Goal: Task Accomplishment & Management: Manage account settings

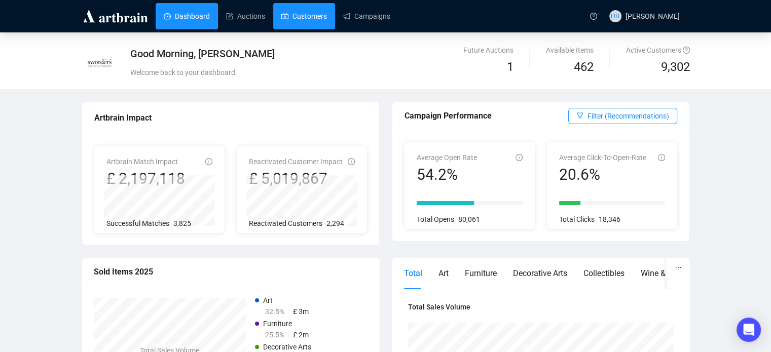
click at [298, 13] on link "Customers" at bounding box center [304, 16] width 46 height 26
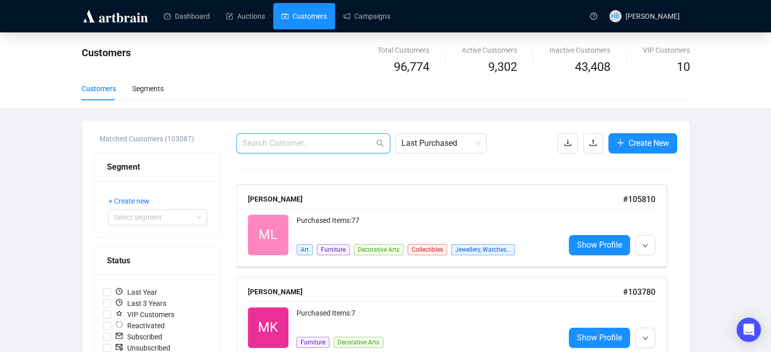
click at [287, 146] on input "text" at bounding box center [308, 143] width 132 height 12
paste input "okan9914@gmail.com"
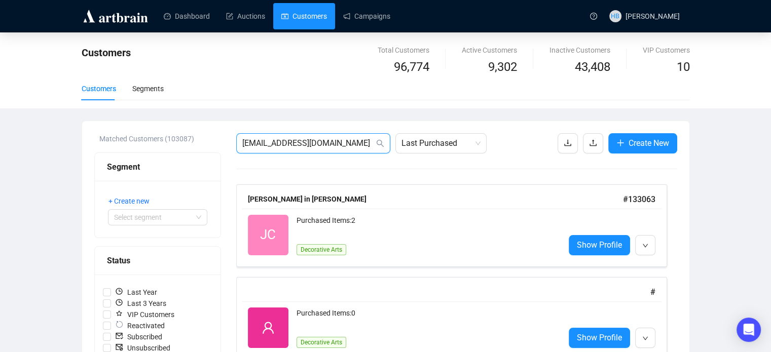
type input "okan9914@gmail.com"
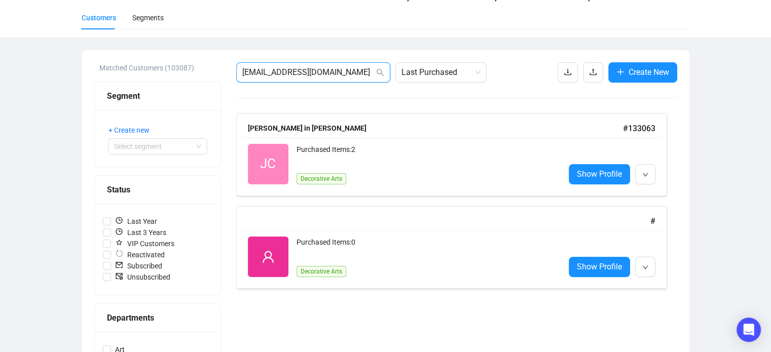
scroll to position [73, 0]
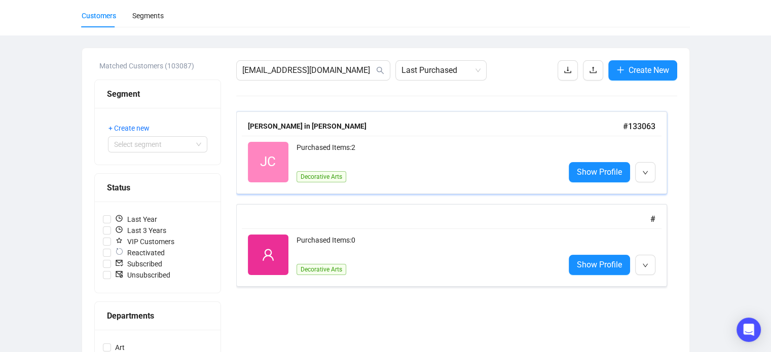
click at [360, 147] on div "Purchased Items: 2" at bounding box center [427, 152] width 260 height 20
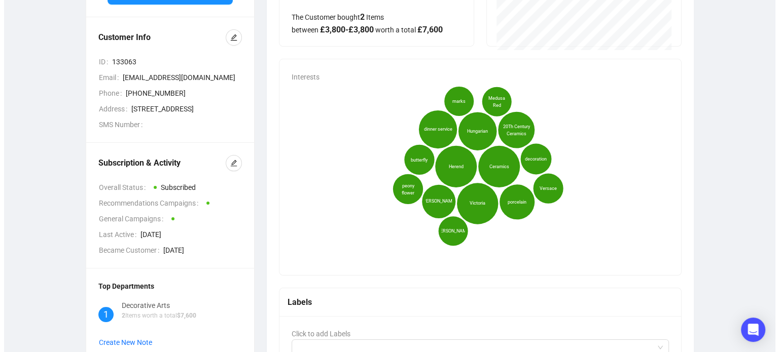
scroll to position [156, 0]
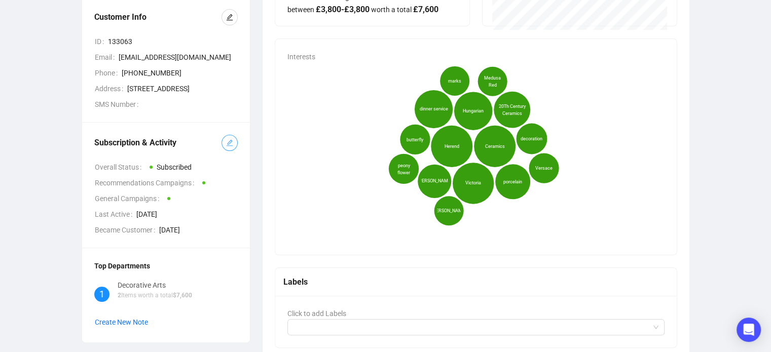
click at [226, 151] on button "button" at bounding box center [230, 143] width 16 height 16
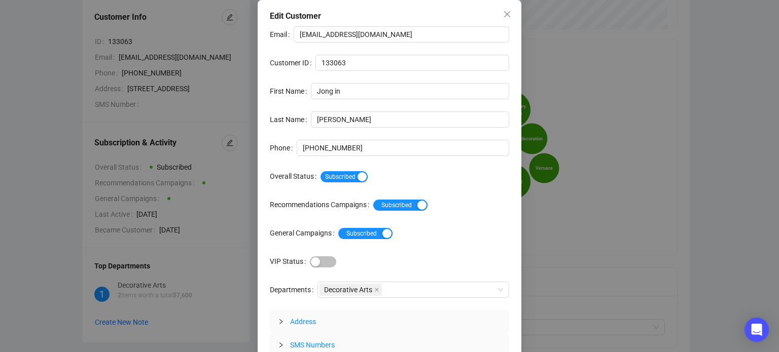
scroll to position [26, 0]
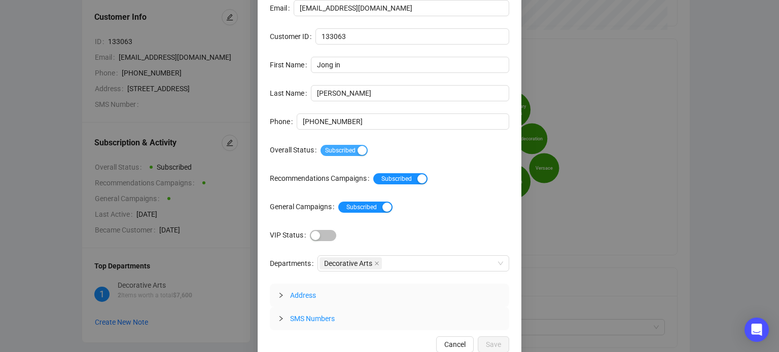
click at [341, 153] on span "Subscribed" at bounding box center [344, 150] width 47 height 11
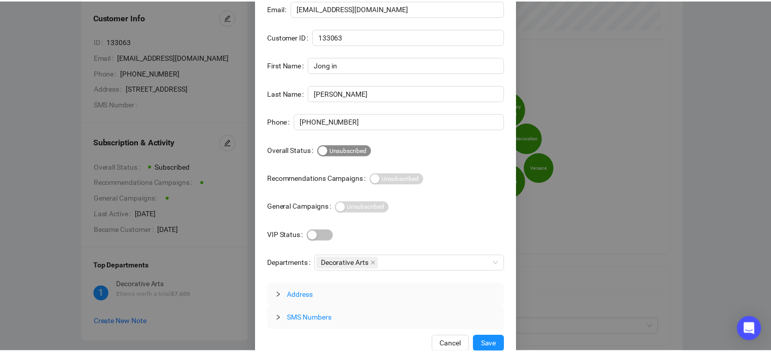
scroll to position [37, 0]
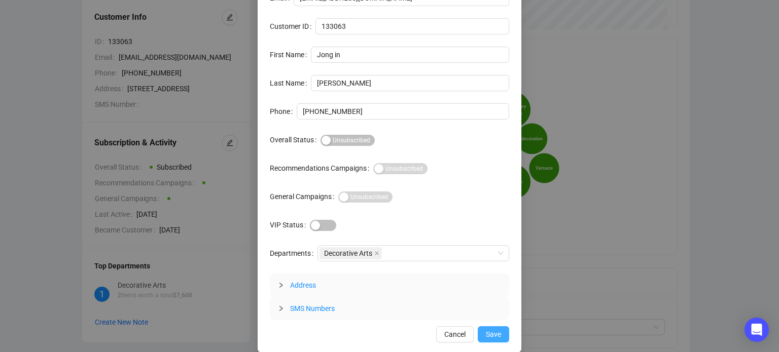
click at [497, 333] on button "Save" at bounding box center [493, 335] width 31 height 16
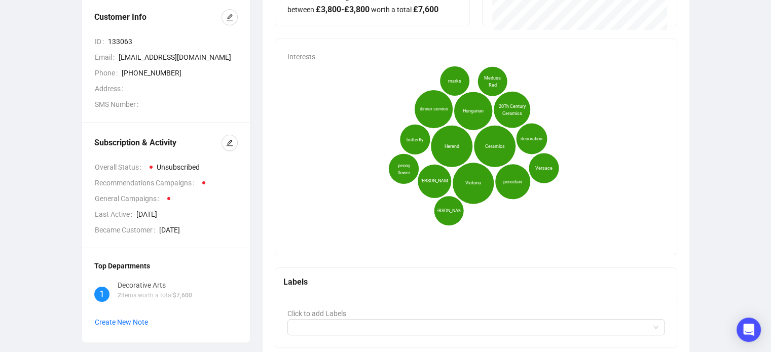
scroll to position [0, 0]
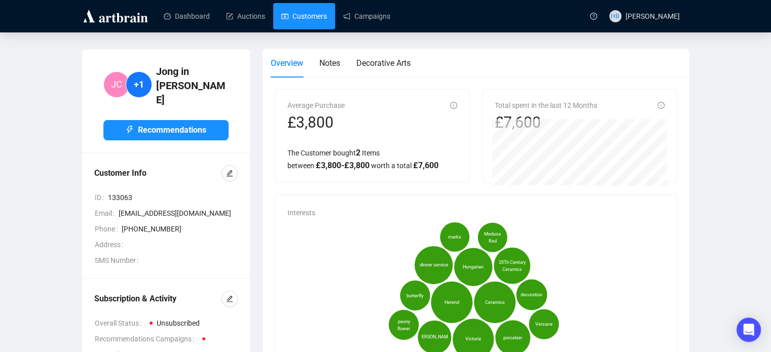
click at [327, 17] on link "Customers" at bounding box center [304, 16] width 46 height 26
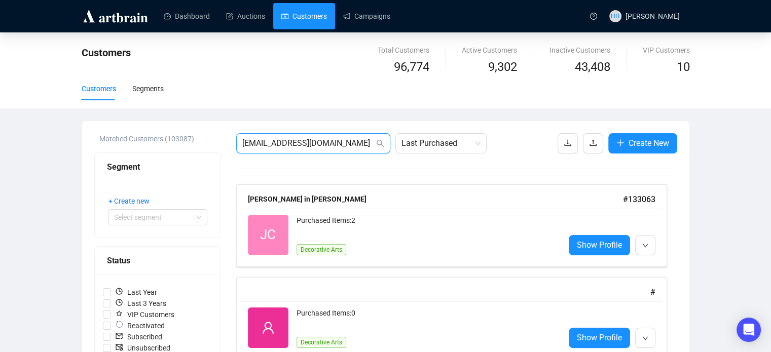
drag, startPoint x: 331, startPoint y: 144, endPoint x: 197, endPoint y: 146, distance: 133.4
paste input "16595128@qq"
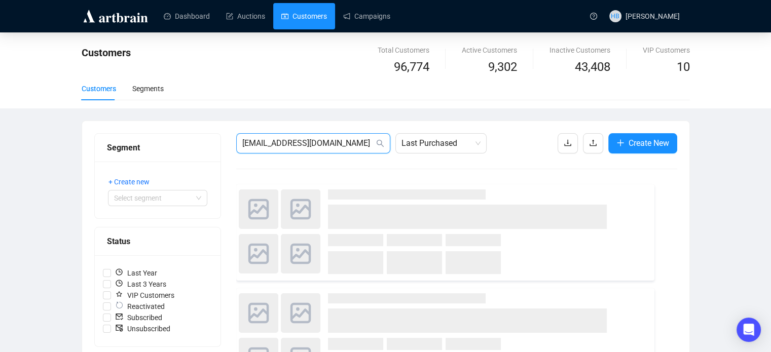
type input "16595128@qq.com"
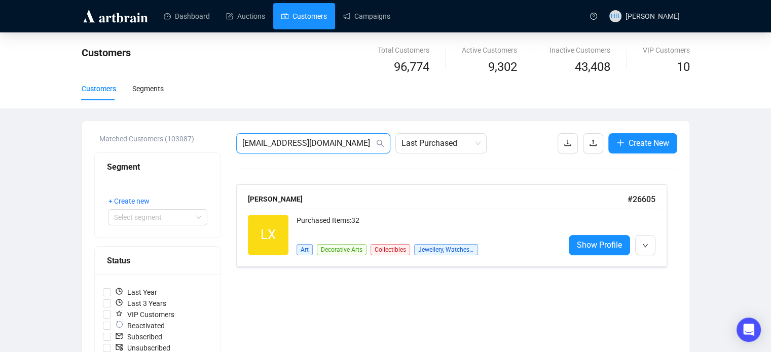
scroll to position [37, 0]
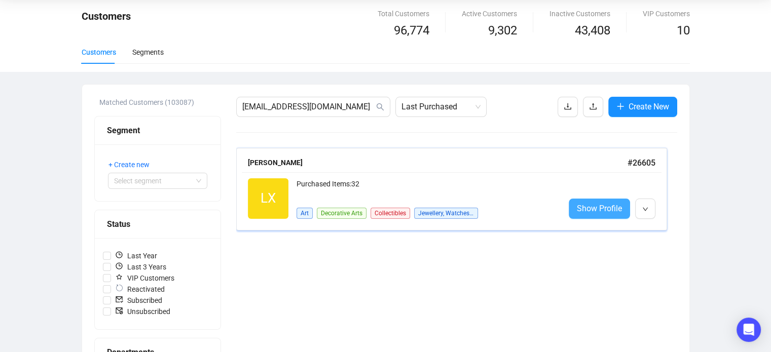
click at [581, 206] on span "Show Profile" at bounding box center [599, 208] width 45 height 13
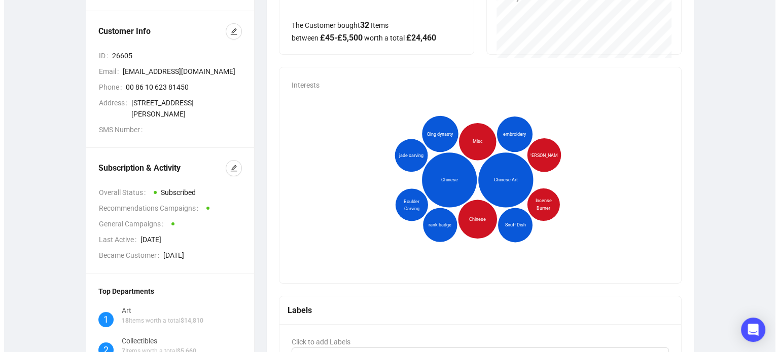
scroll to position [128, 0]
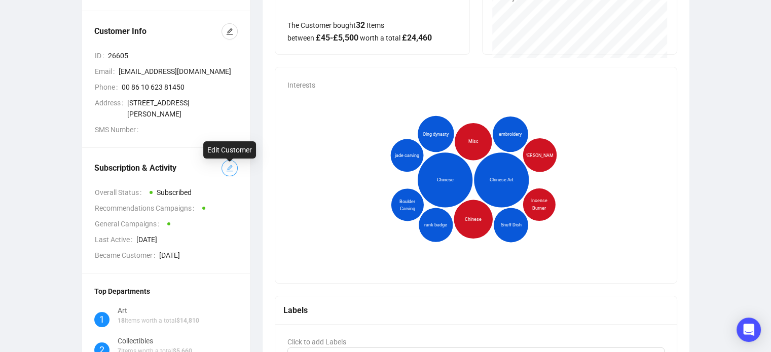
click at [234, 171] on button "button" at bounding box center [230, 168] width 16 height 16
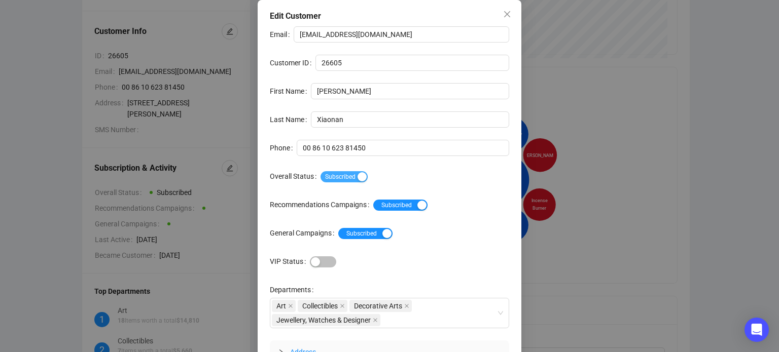
click at [333, 178] on span "Subscribed" at bounding box center [344, 176] width 47 height 11
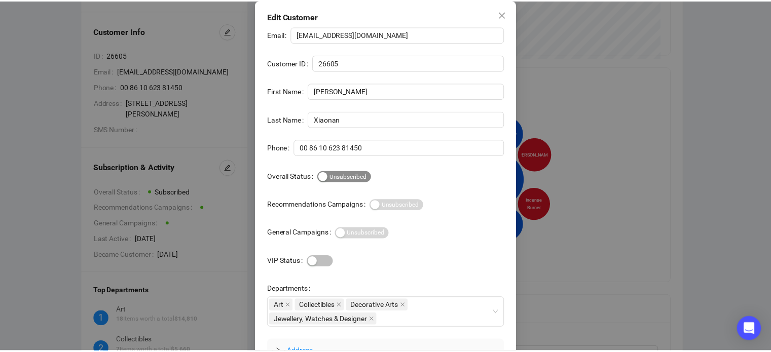
scroll to position [67, 0]
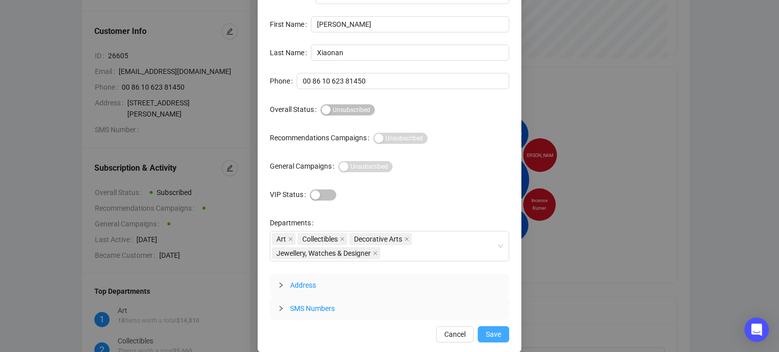
click at [494, 331] on span "Save" at bounding box center [493, 334] width 15 height 11
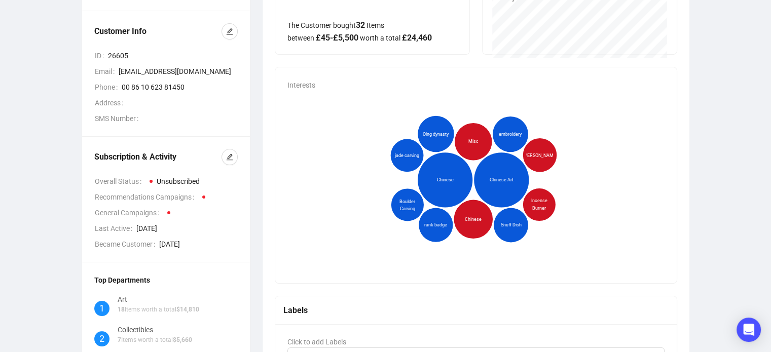
scroll to position [0, 0]
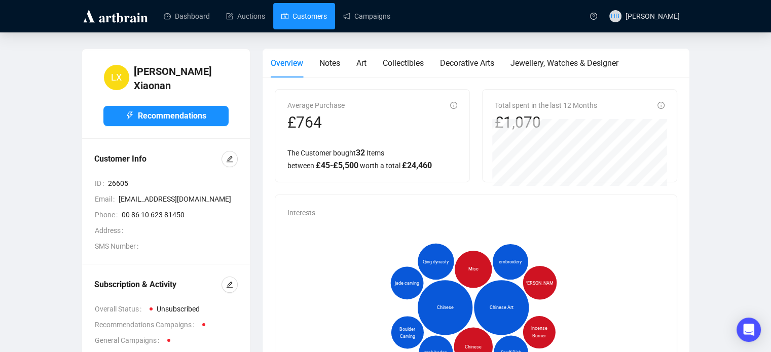
click at [323, 13] on link "Customers" at bounding box center [304, 16] width 46 height 26
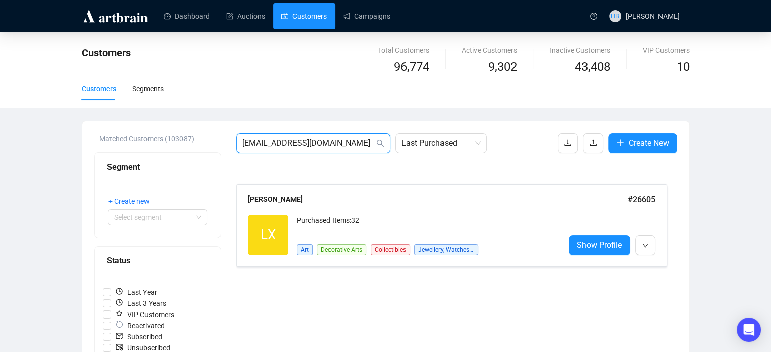
drag, startPoint x: 316, startPoint y: 149, endPoint x: 205, endPoint y: 153, distance: 111.2
paste input "deco@jeroenmarkies"
type input "deco@jeroenmarkies.com"
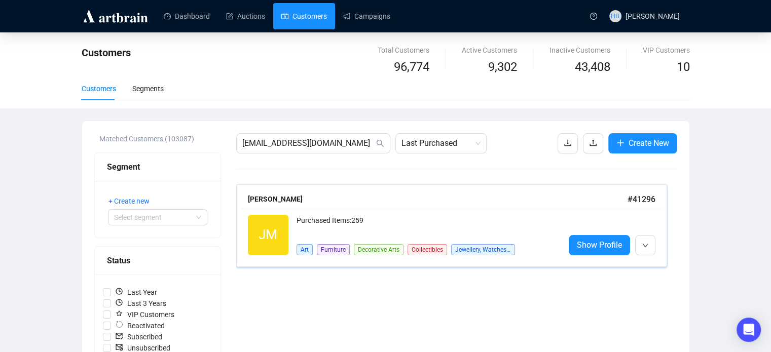
click at [477, 202] on div "Jeroen Markies" at bounding box center [438, 199] width 380 height 11
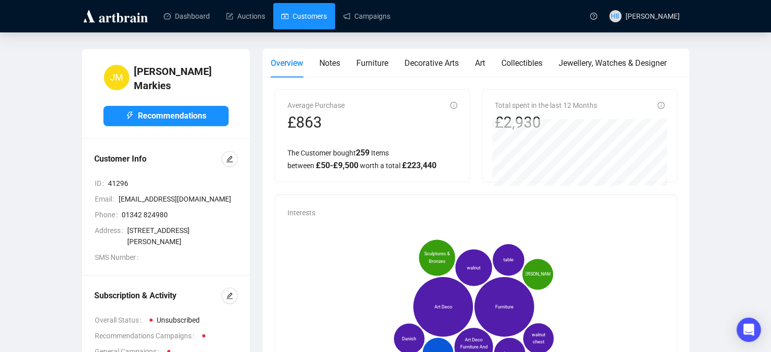
click at [297, 17] on link "Customers" at bounding box center [304, 16] width 46 height 26
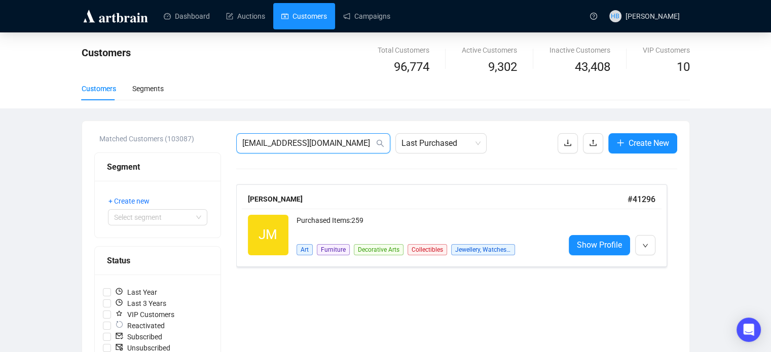
drag, startPoint x: 346, startPoint y: 145, endPoint x: 171, endPoint y: 135, distance: 175.2
paste input "john@jdco.co.uk"
type input "john@jdco.co.uk"
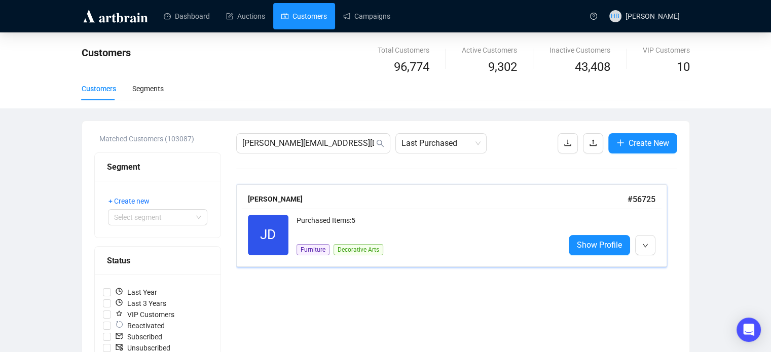
click at [330, 191] on div "John Daniels # 56725" at bounding box center [452, 199] width 420 height 19
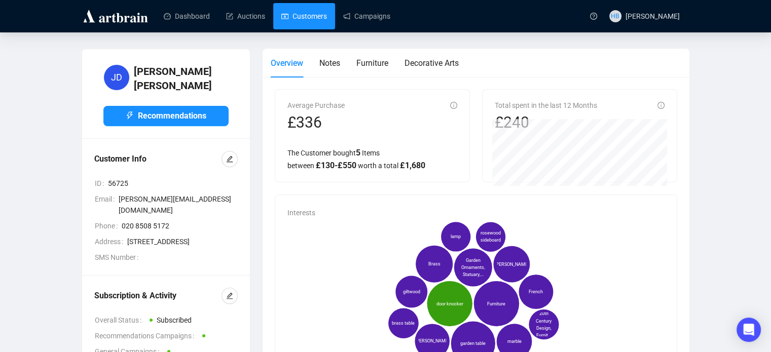
click at [314, 8] on link "Customers" at bounding box center [304, 16] width 46 height 26
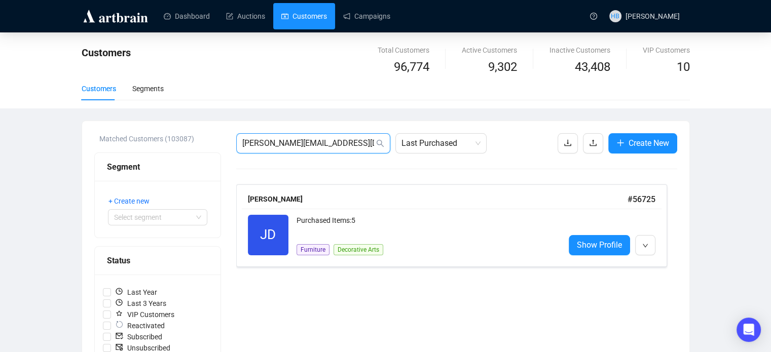
drag, startPoint x: 321, startPoint y: 146, endPoint x: 213, endPoint y: 141, distance: 108.6
paste input "fjmwakefield@icloud.com"
type input "fjmwakefield@icloud.com"
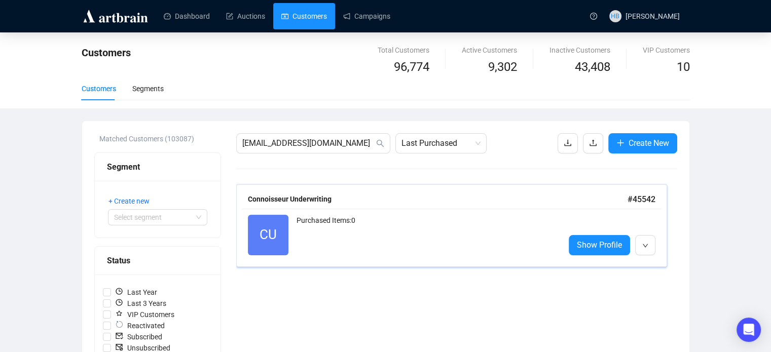
click at [327, 219] on div "Purchased Items: 0" at bounding box center [427, 235] width 260 height 41
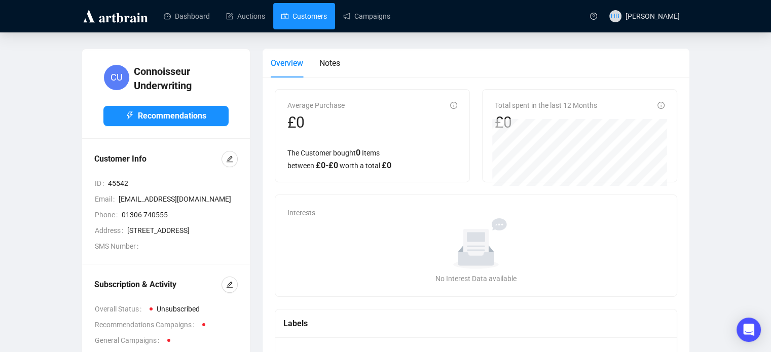
click at [297, 20] on link "Customers" at bounding box center [304, 16] width 46 height 26
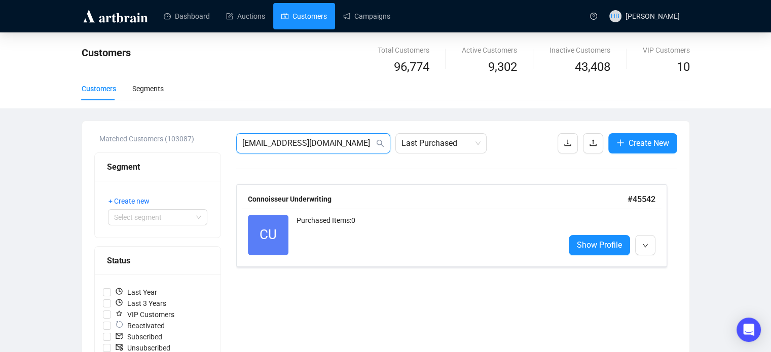
drag, startPoint x: 202, startPoint y: 151, endPoint x: 164, endPoint y: 153, distance: 37.6
paste input "john@jdco.co.uk"
type input "john@jdco.co.uk"
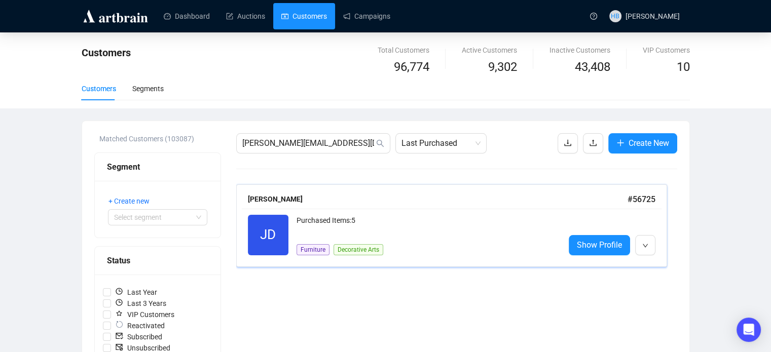
click at [324, 221] on div "Purchased Items: 5" at bounding box center [427, 225] width 260 height 20
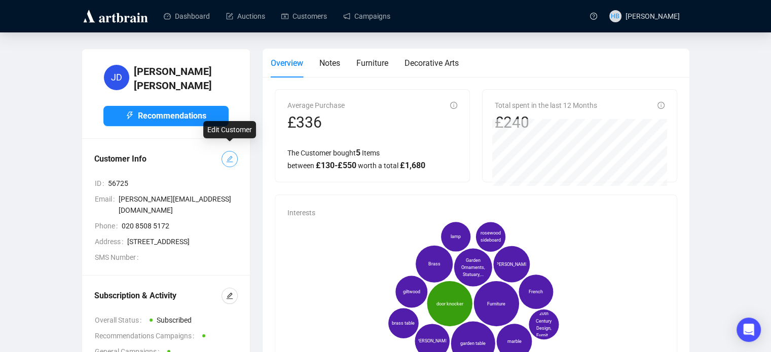
click at [228, 156] on icon "edit" at bounding box center [229, 159] width 7 height 7
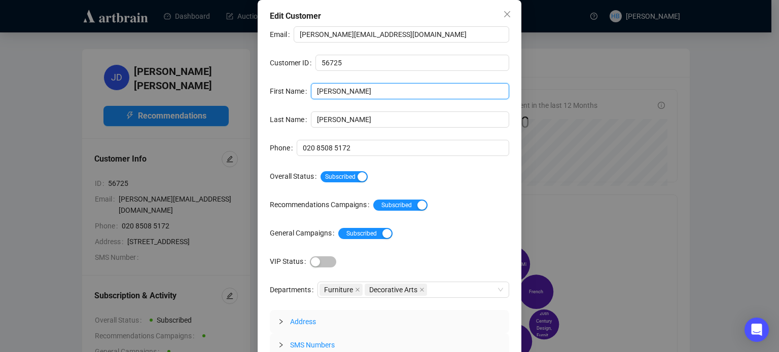
click at [320, 90] on input "John" at bounding box center [410, 91] width 198 height 16
type input "Debra"
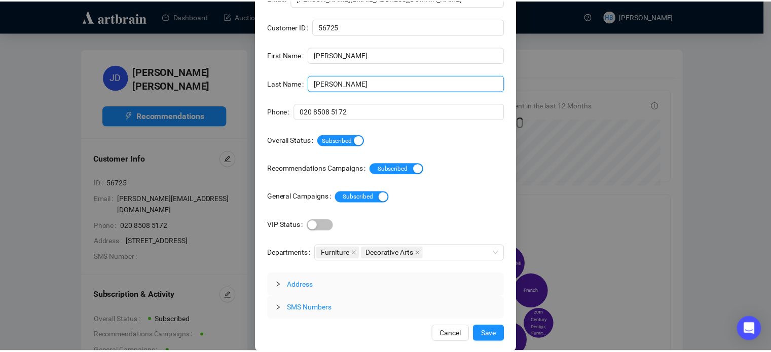
scroll to position [37, 0]
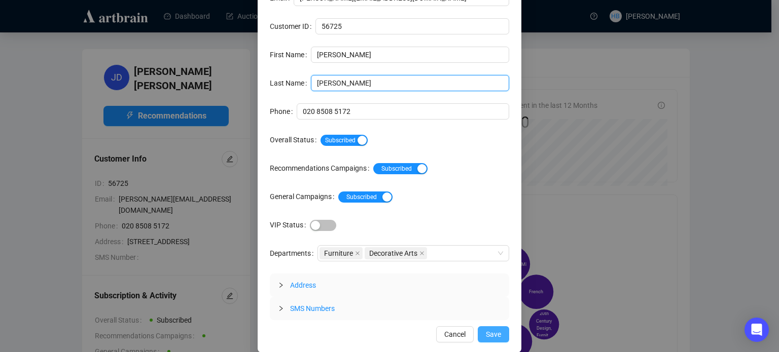
type input "James"
click at [495, 336] on span "Save" at bounding box center [493, 334] width 15 height 11
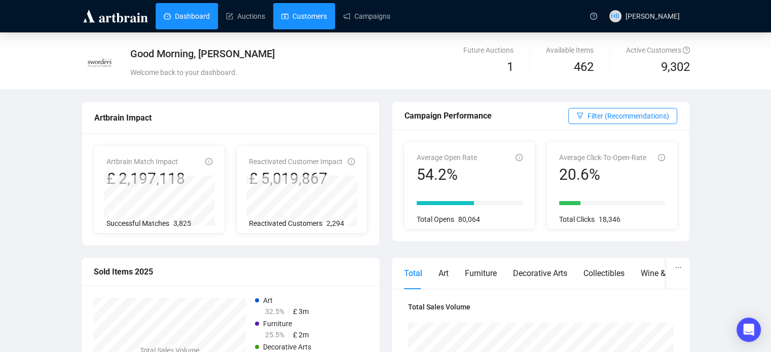
click at [295, 16] on link "Customers" at bounding box center [304, 16] width 46 height 26
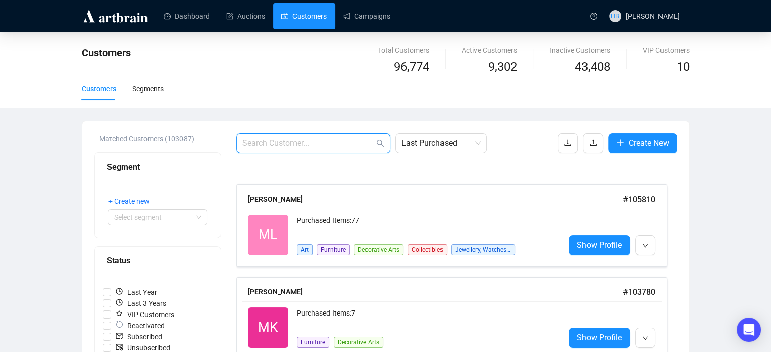
click at [264, 141] on input "text" at bounding box center [308, 143] width 132 height 12
paste input "[EMAIL_ADDRESS][DOMAIN_NAME]"
type input "[EMAIL_ADDRESS][DOMAIN_NAME]"
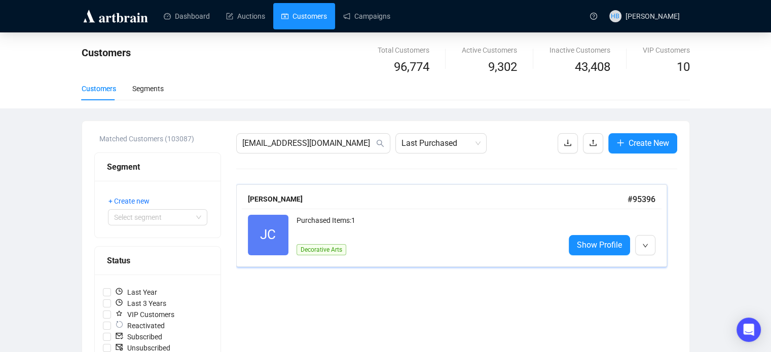
click at [320, 215] on div "Purchased Items: 1" at bounding box center [427, 225] width 260 height 20
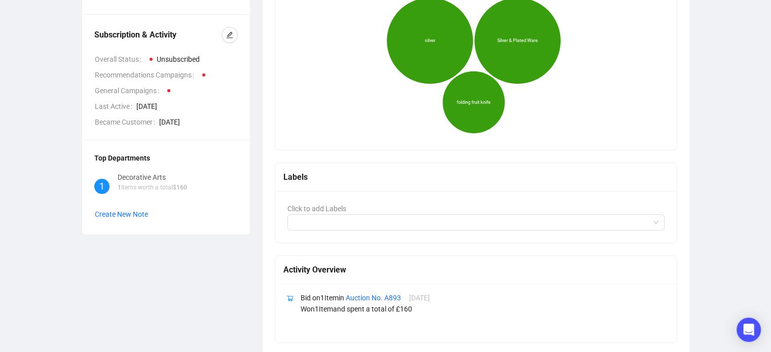
scroll to position [278, 0]
